Goal: Find specific page/section: Find specific page/section

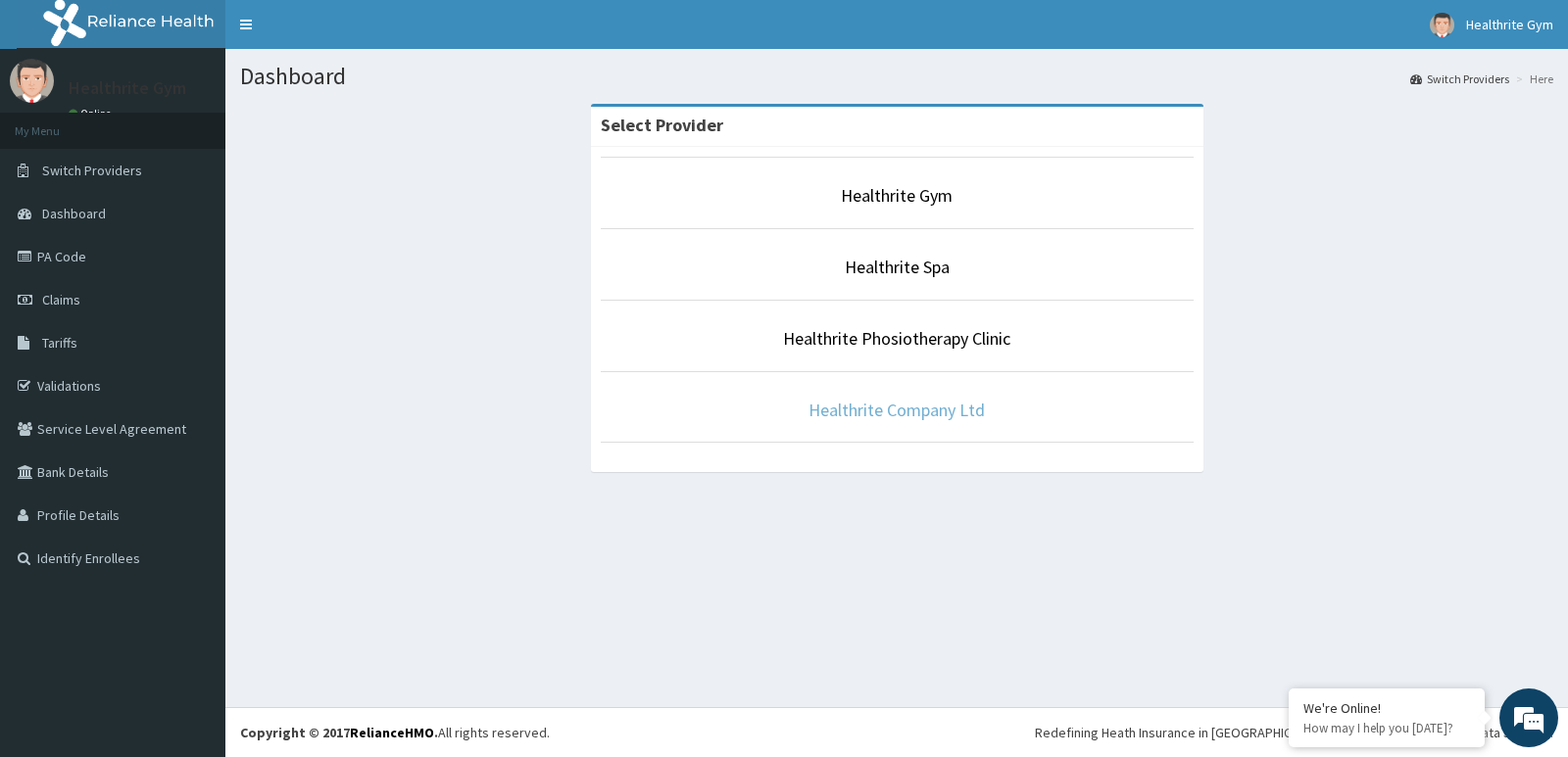
click at [910, 406] on link "Healthrite Company Ltd" at bounding box center [897, 410] width 177 height 23
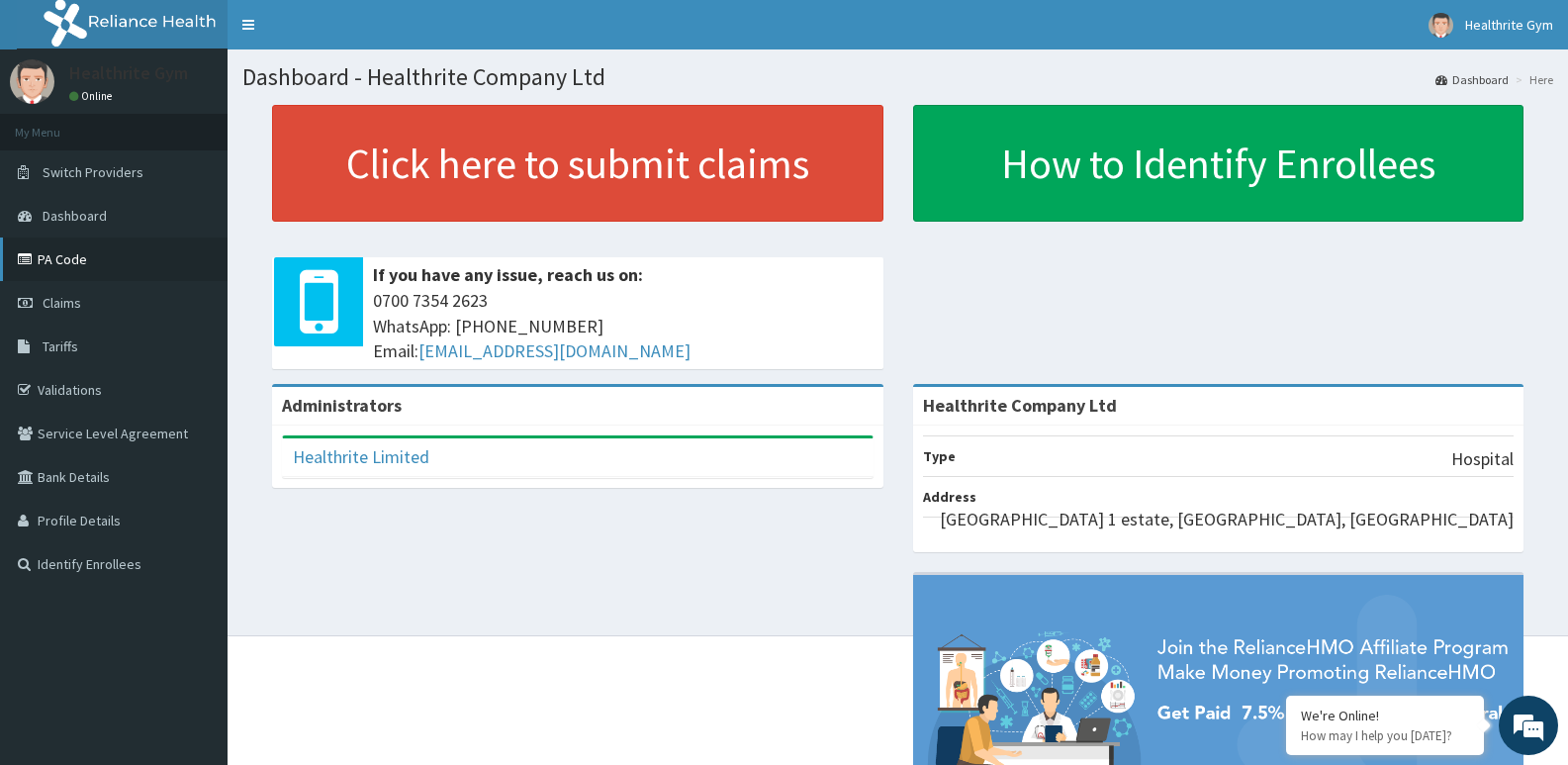
click at [86, 250] on link "PA Code" at bounding box center [114, 259] width 227 height 44
